Goal: Navigation & Orientation: Find specific page/section

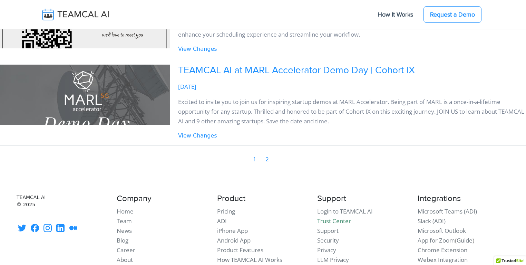
scroll to position [563, 0]
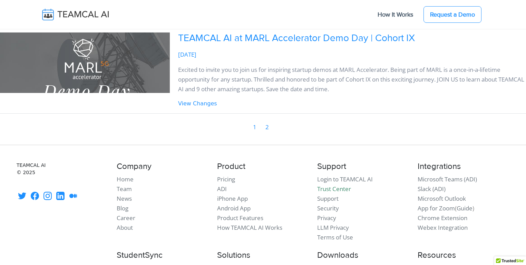
scroll to position [530, 0]
